Goal: Information Seeking & Learning: Learn about a topic

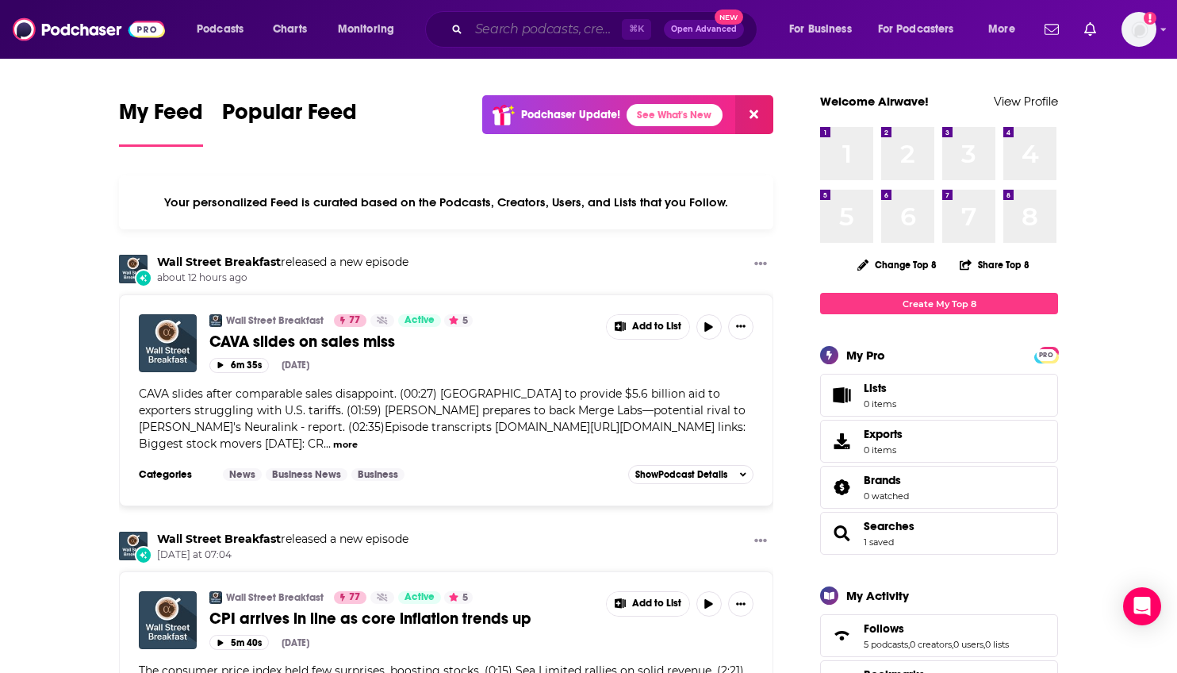
click at [534, 35] on input "Search podcasts, credits, & more..." at bounding box center [545, 29] width 153 height 25
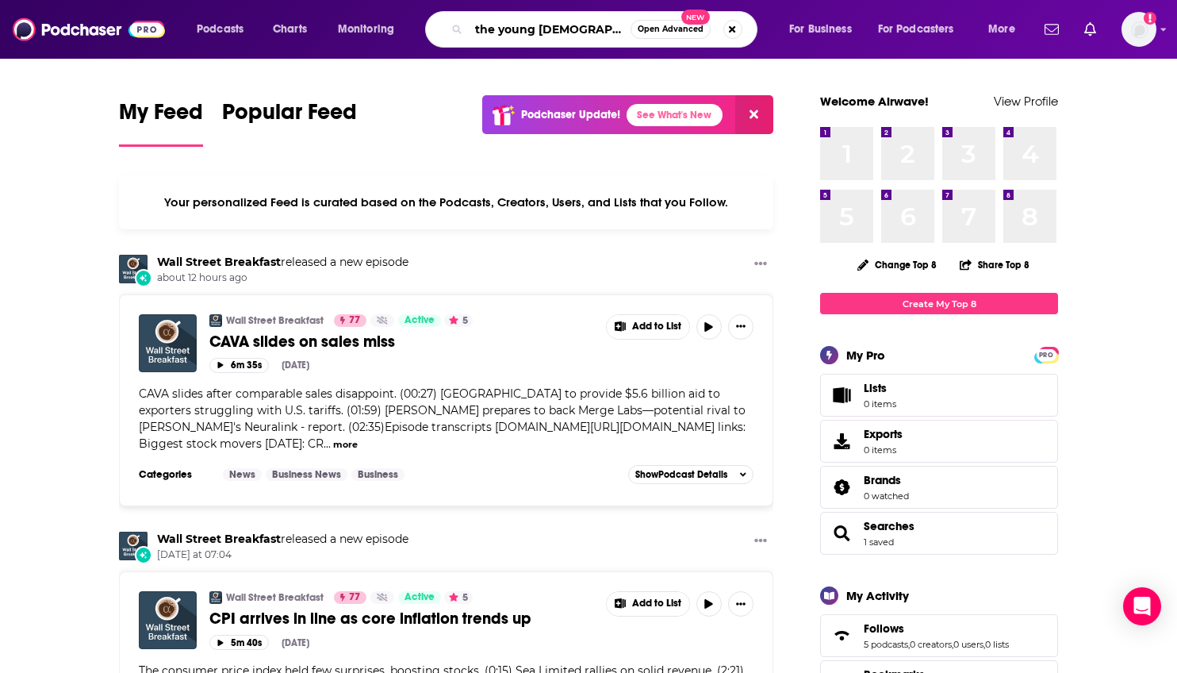
type input "the young [DEMOGRAPHIC_DATA]"
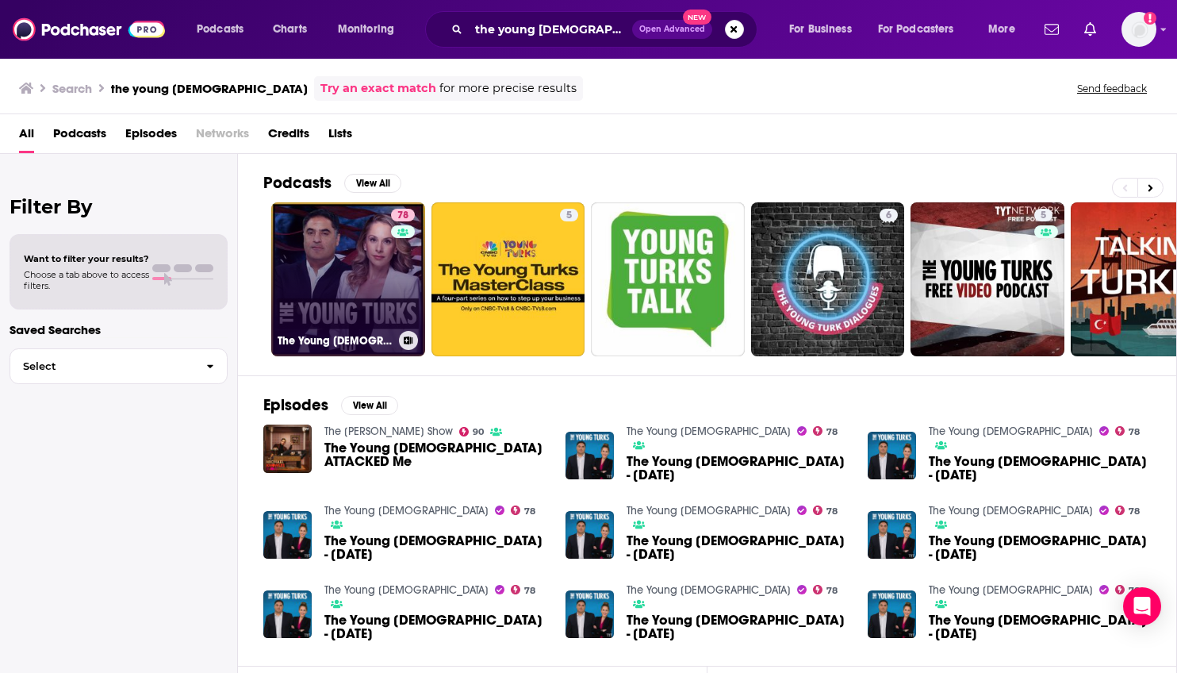
click at [395, 269] on div "78" at bounding box center [405, 270] width 28 height 122
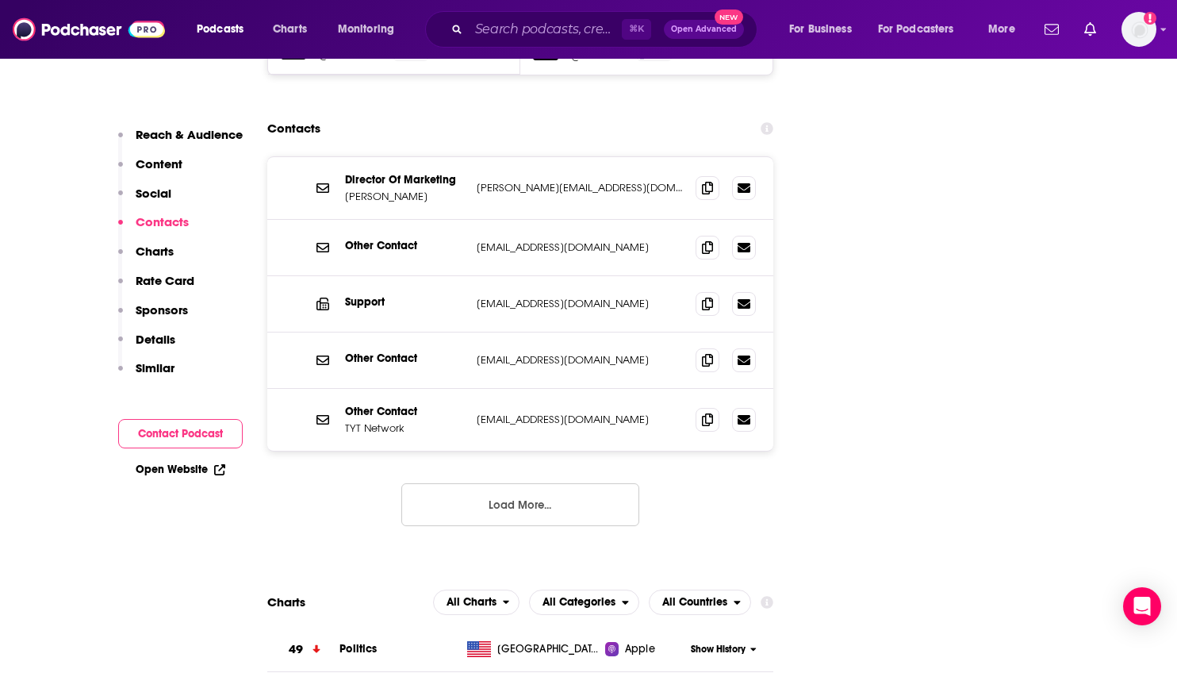
scroll to position [1931, 0]
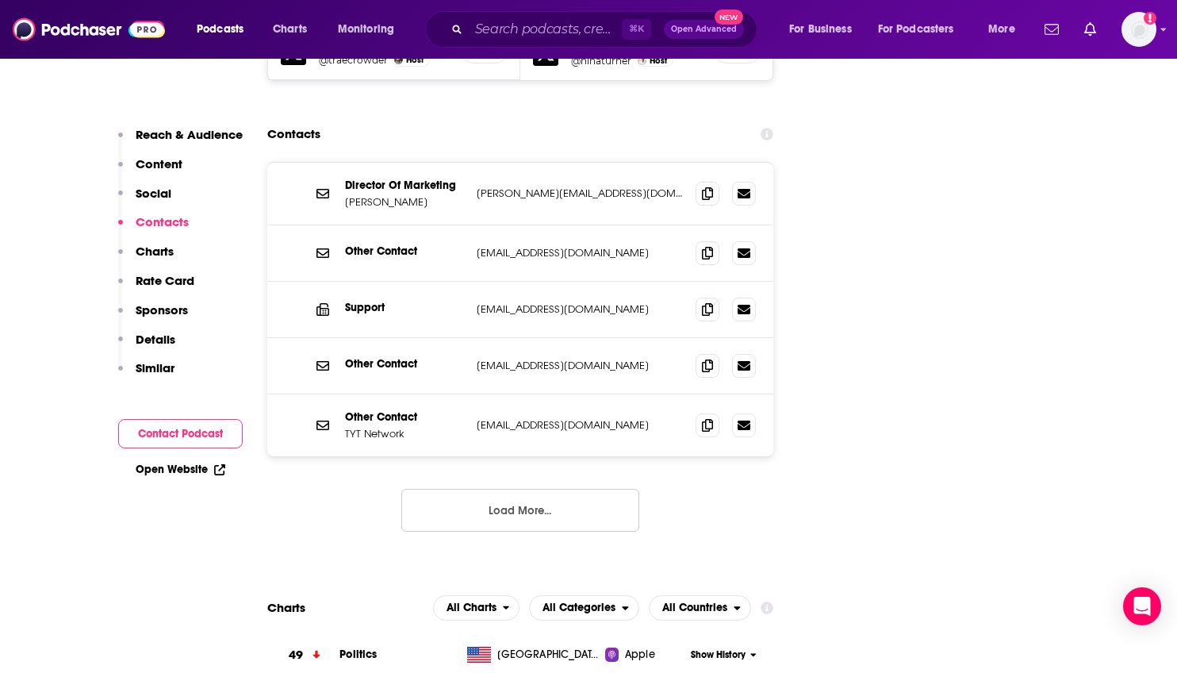
click at [497, 489] on button "Load More..." at bounding box center [520, 510] width 238 height 43
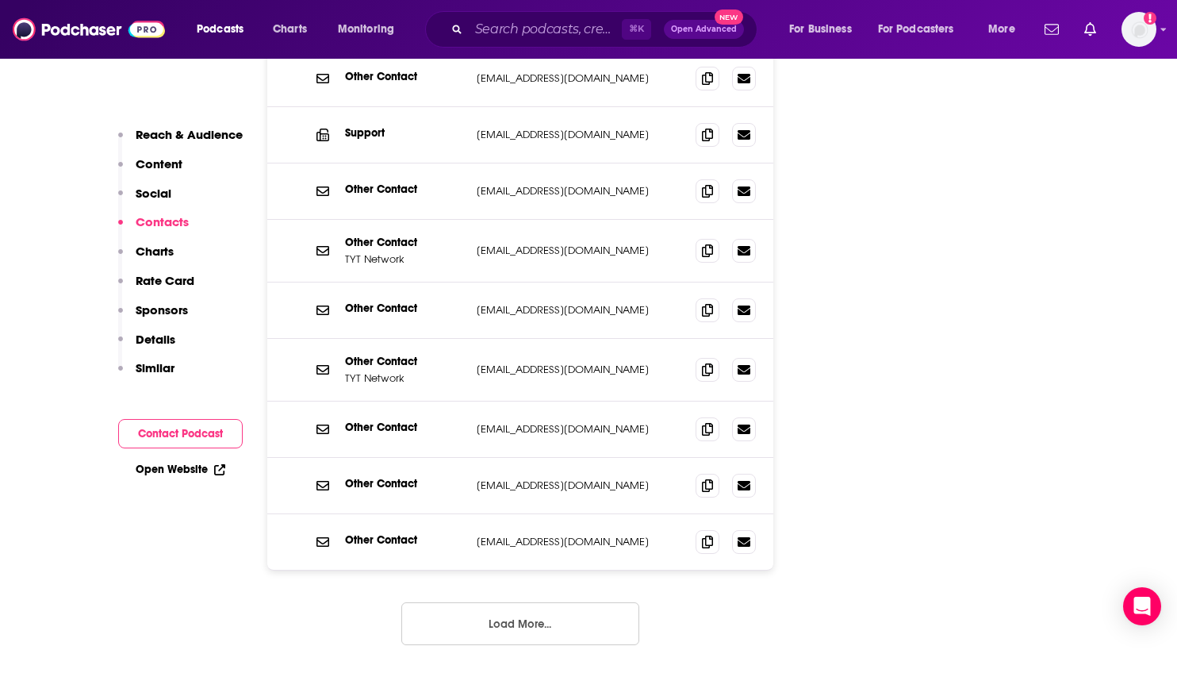
scroll to position [2107, 0]
click at [582, 30] on input "Search podcasts, credits, & more..." at bounding box center [545, 29] width 153 height 25
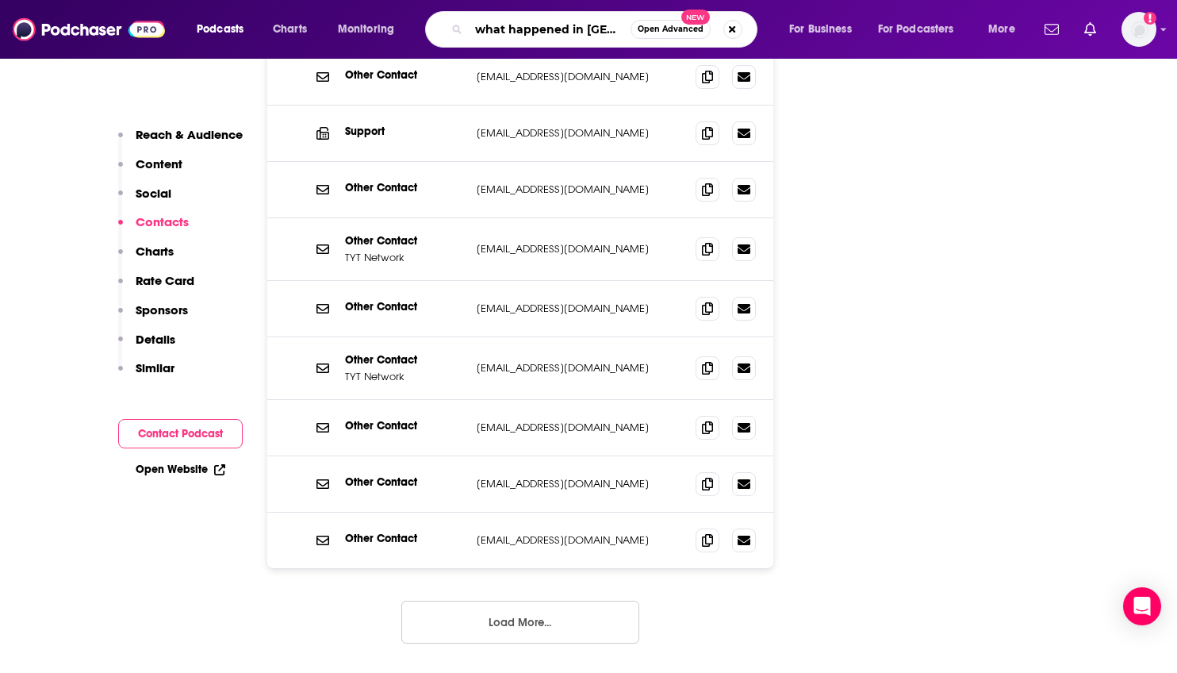
type input "what happened in [PERSON_NAME]"
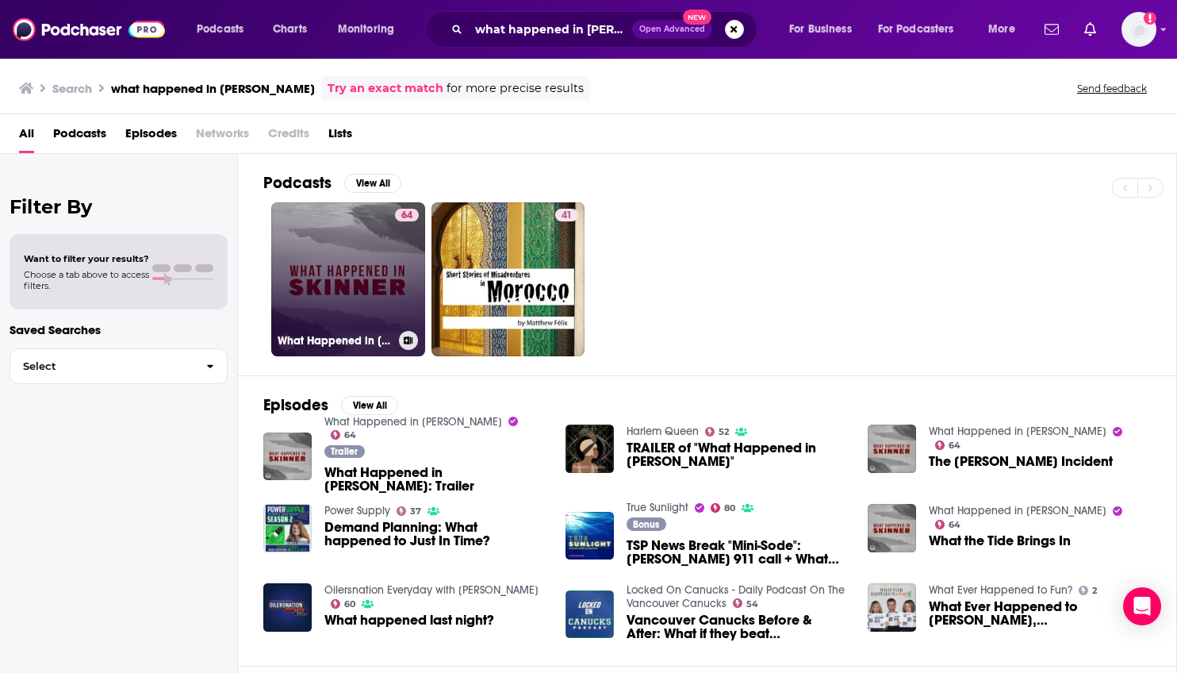
click at [360, 304] on link "64 What Happened in [PERSON_NAME]" at bounding box center [348, 279] width 154 height 154
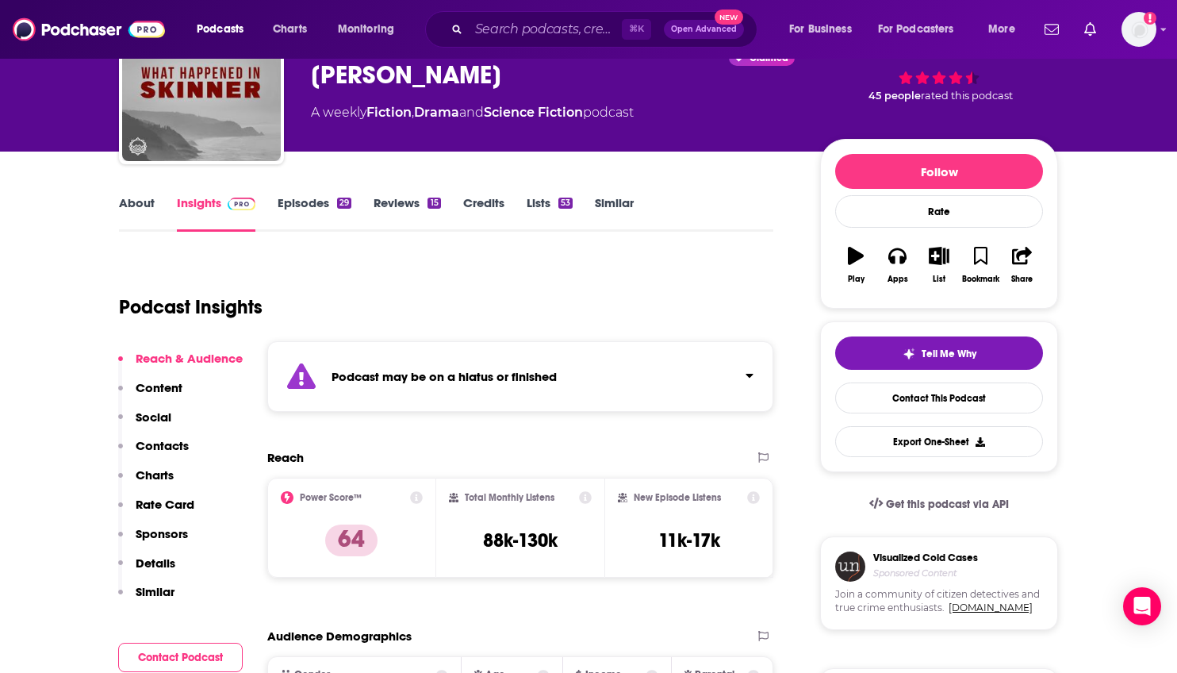
scroll to position [113, 0]
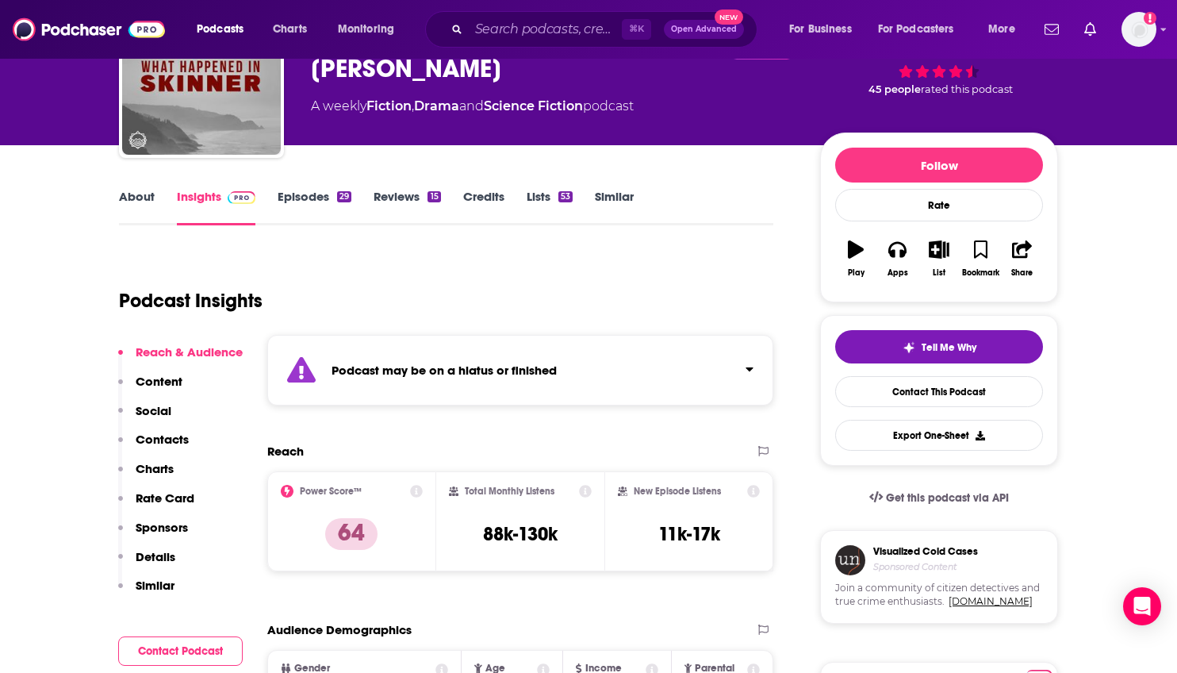
click at [424, 365] on strong "Podcast may be on a hiatus or finished" at bounding box center [444, 370] width 225 height 15
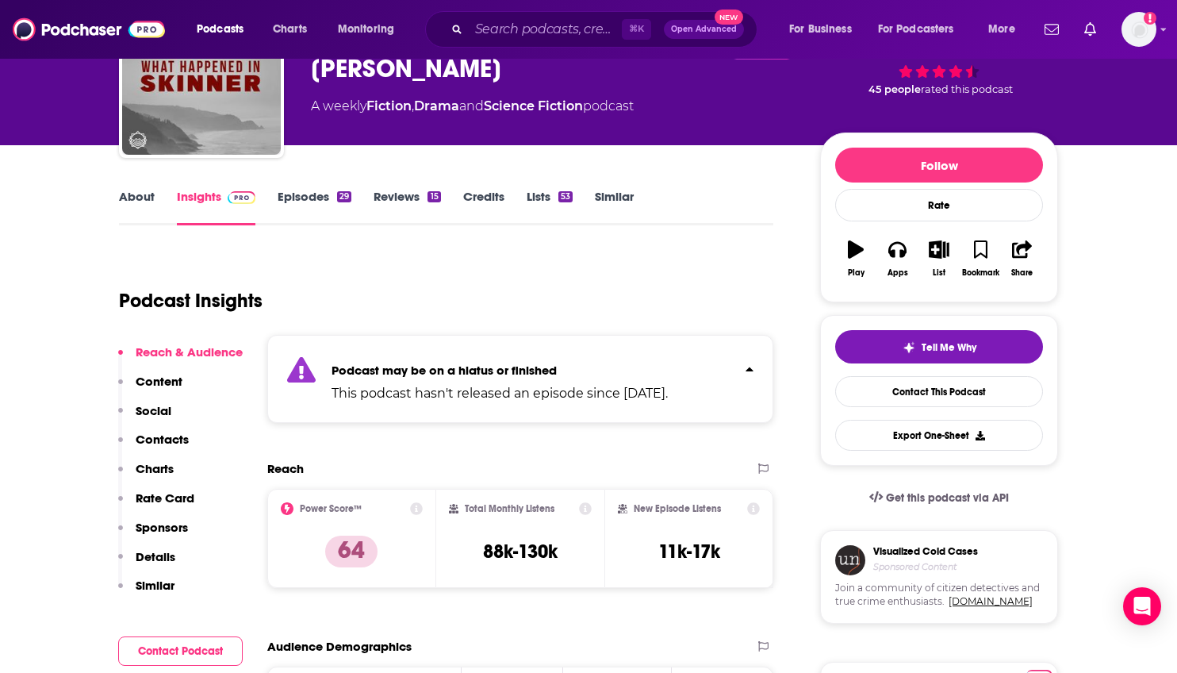
click at [424, 365] on strong "Podcast may be on a hiatus or finished" at bounding box center [444, 370] width 225 height 15
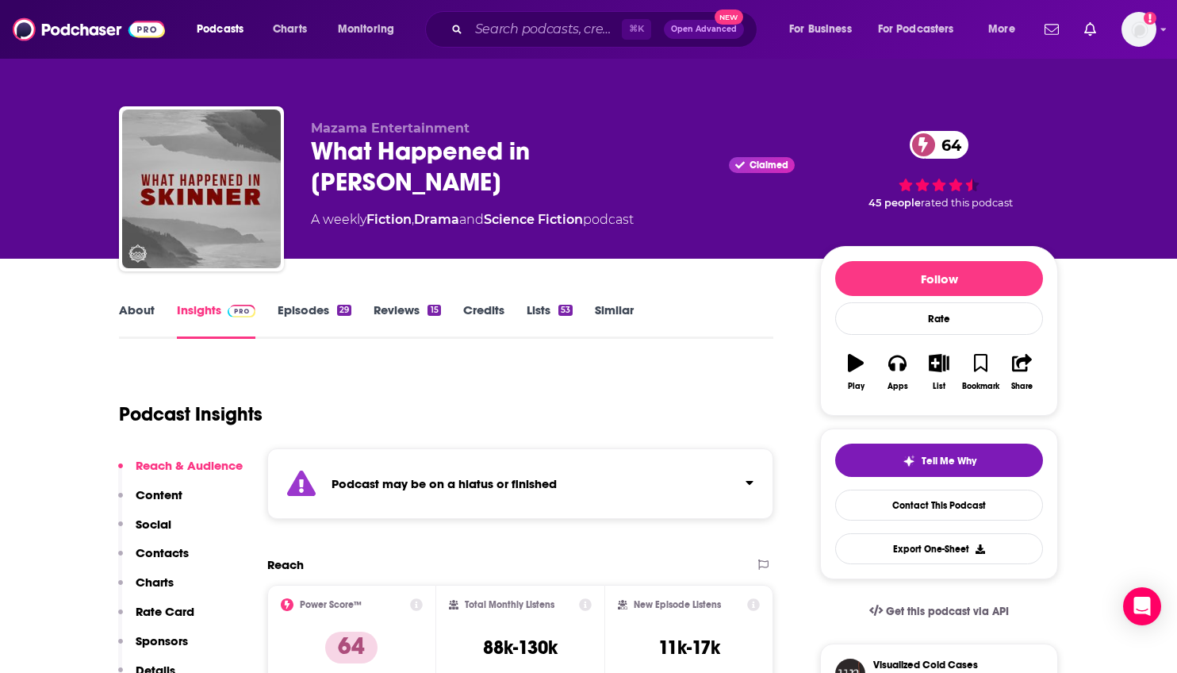
scroll to position [0, 0]
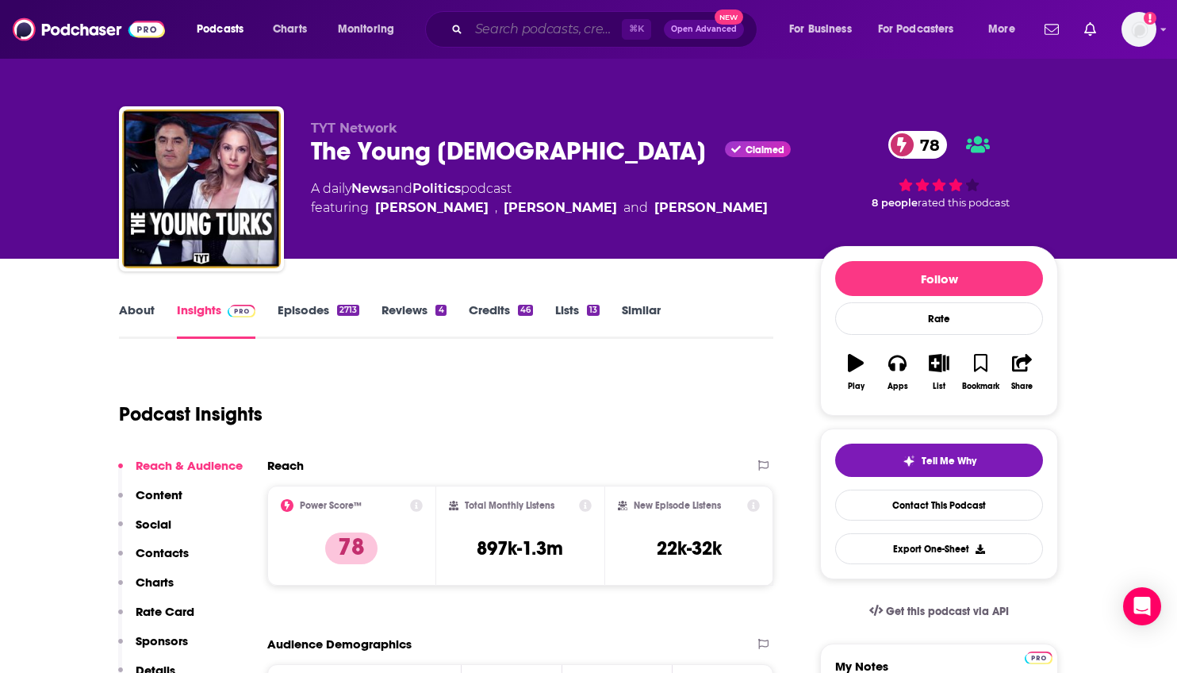
click at [593, 29] on input "Search podcasts, credits, & more..." at bounding box center [545, 29] width 153 height 25
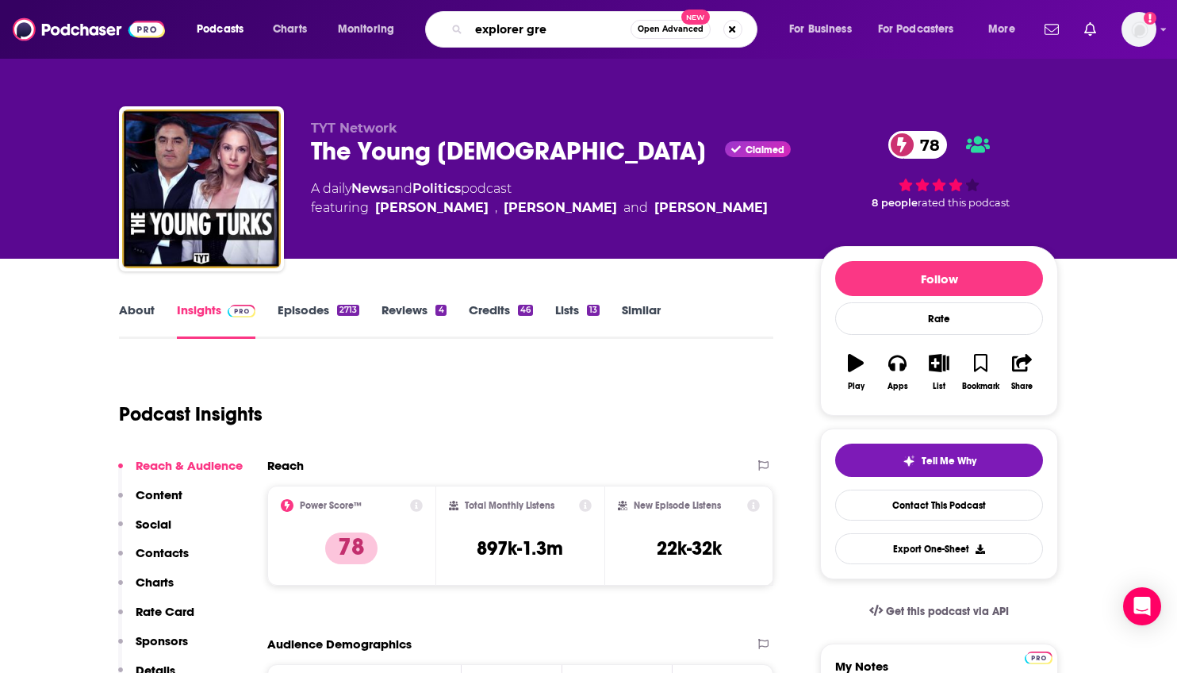
type input "explorer [PERSON_NAME]"
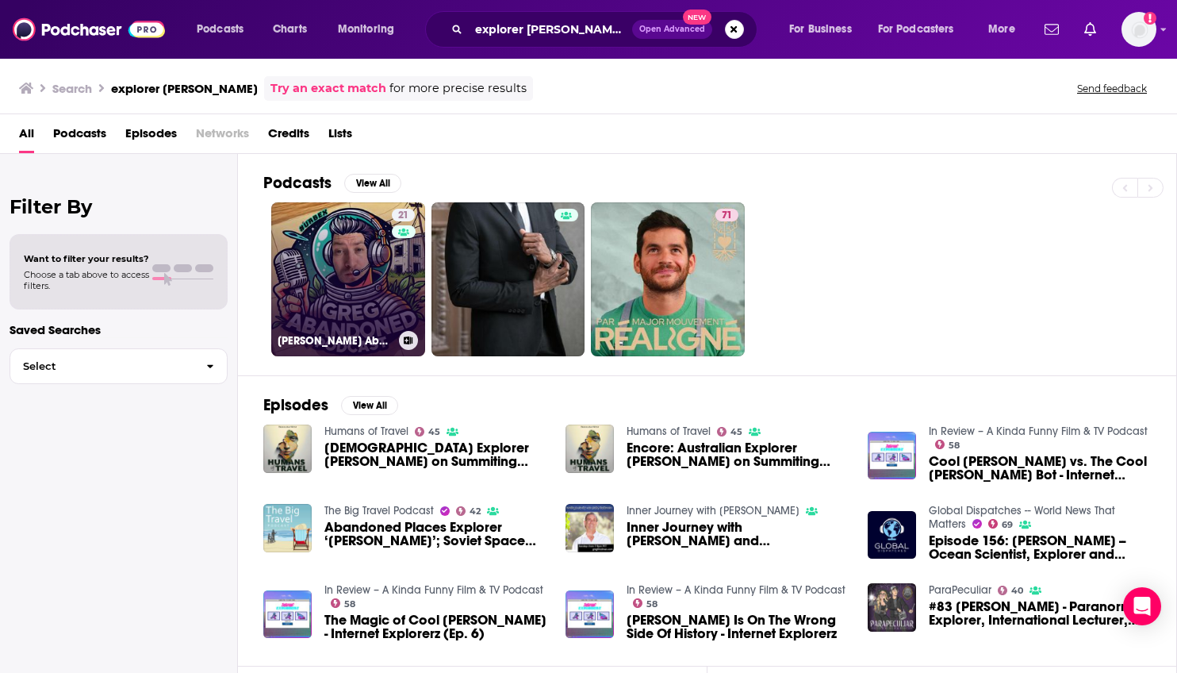
click at [405, 286] on div "21" at bounding box center [405, 270] width 27 height 122
